Goal: Task Accomplishment & Management: Manage account settings

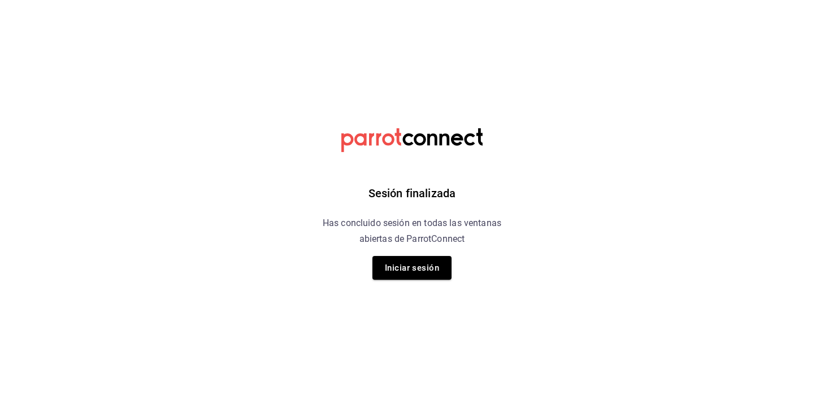
click at [410, 269] on button "Iniciar sesión" at bounding box center [412, 268] width 79 height 24
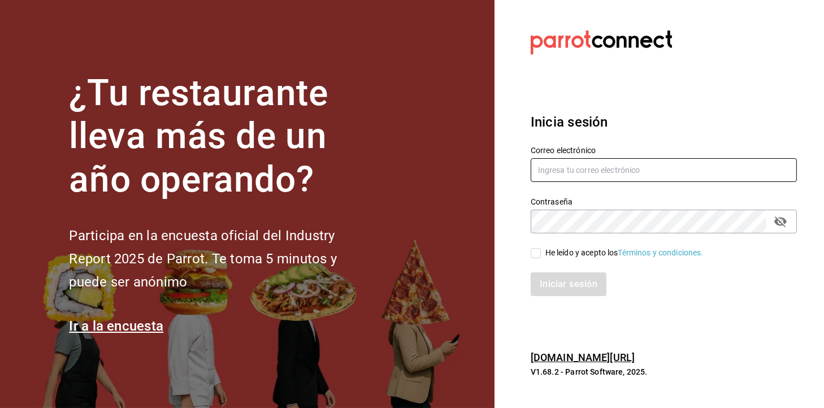
type input "administracion@eventoslienzocharronaucalpan.com"
click at [550, 248] on div "He leído y acepto los Términos y condiciones." at bounding box center [625, 253] width 158 height 12
click at [541, 248] on input "He leído y acepto los Términos y condiciones." at bounding box center [536, 253] width 10 height 10
checkbox input "true"
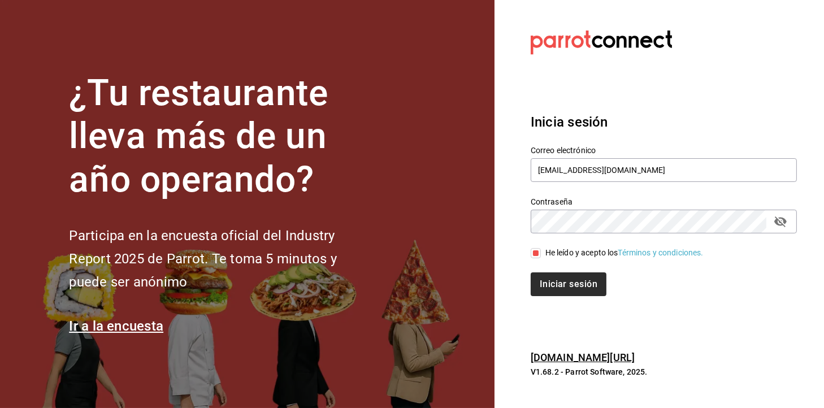
click at [542, 272] on div "Iniciar sesión" at bounding box center [657, 277] width 280 height 37
click at [544, 289] on button "Iniciar sesión" at bounding box center [569, 284] width 77 height 24
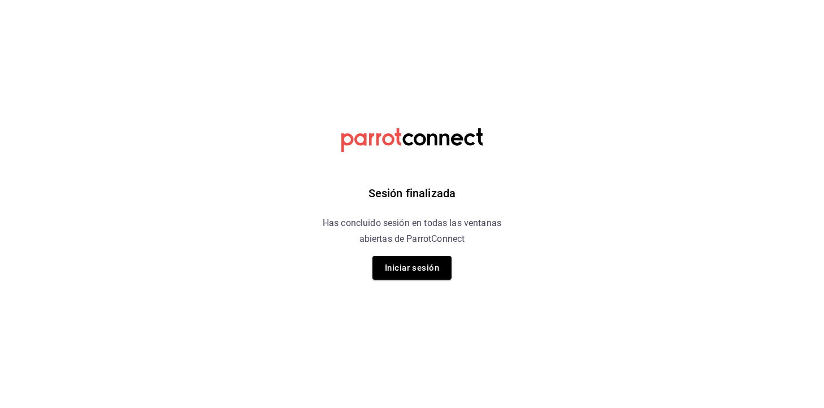
click at [411, 280] on div "Sesión finalizada Has concluido sesión en todas las ventanas abiertas de Parrot…" at bounding box center [412, 204] width 285 height 408
click at [418, 272] on button "Iniciar sesión" at bounding box center [412, 268] width 79 height 24
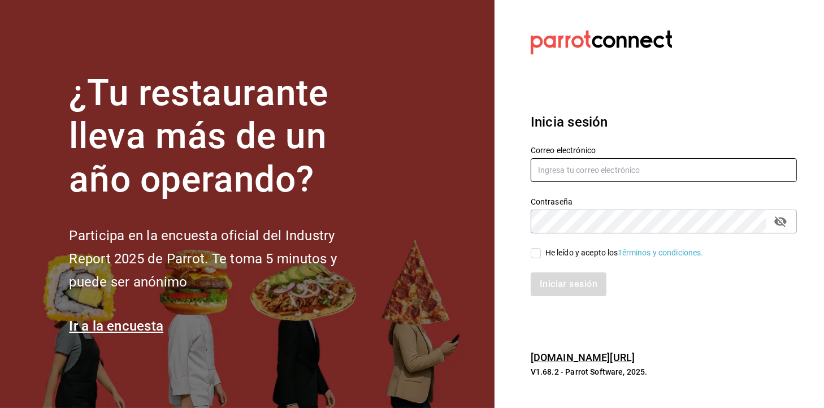
type input "administracion@eventoslienzocharronaucalpan.com"
click at [591, 254] on div "He leído y acepto los Términos y condiciones." at bounding box center [625, 253] width 158 height 12
click at [541, 254] on input "He leído y acepto los Términos y condiciones." at bounding box center [536, 253] width 10 height 10
checkbox input "true"
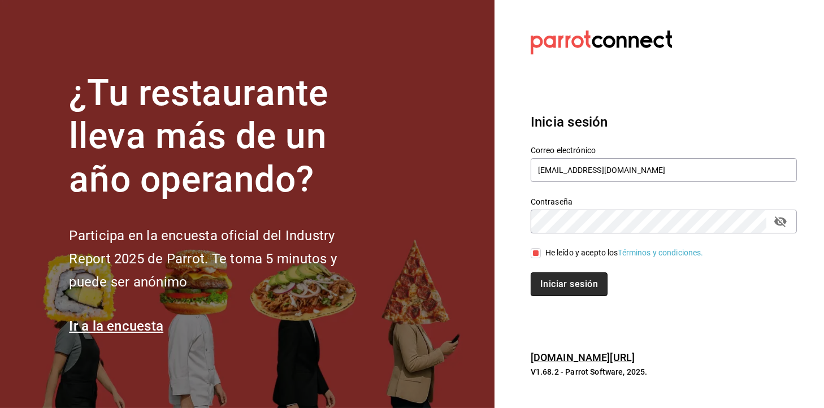
click at [575, 290] on button "Iniciar sesión" at bounding box center [569, 284] width 77 height 24
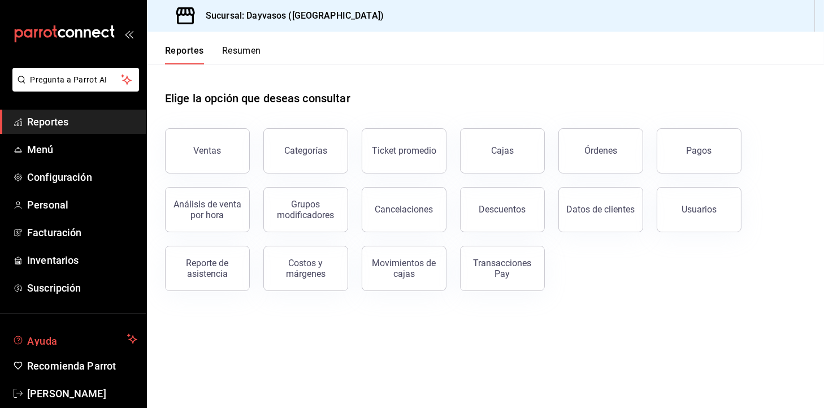
click at [67, 341] on span "Ayuda" at bounding box center [75, 339] width 96 height 14
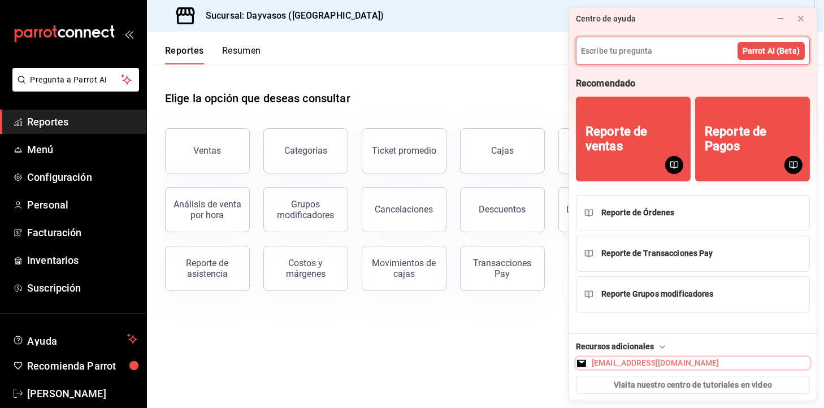
click at [665, 364] on div "[EMAIL_ADDRESS][DOMAIN_NAME]" at bounding box center [656, 363] width 128 height 12
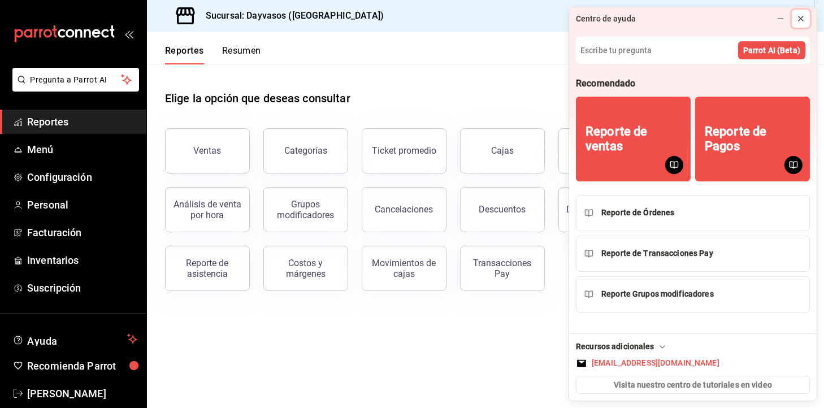
click at [800, 16] on icon at bounding box center [801, 18] width 9 height 9
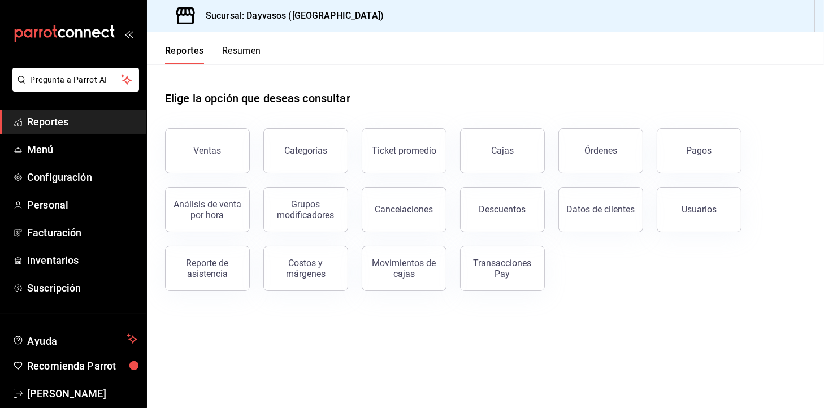
click at [34, 116] on span "Reportes" at bounding box center [82, 121] width 110 height 15
